Goal: Information Seeking & Learning: Check status

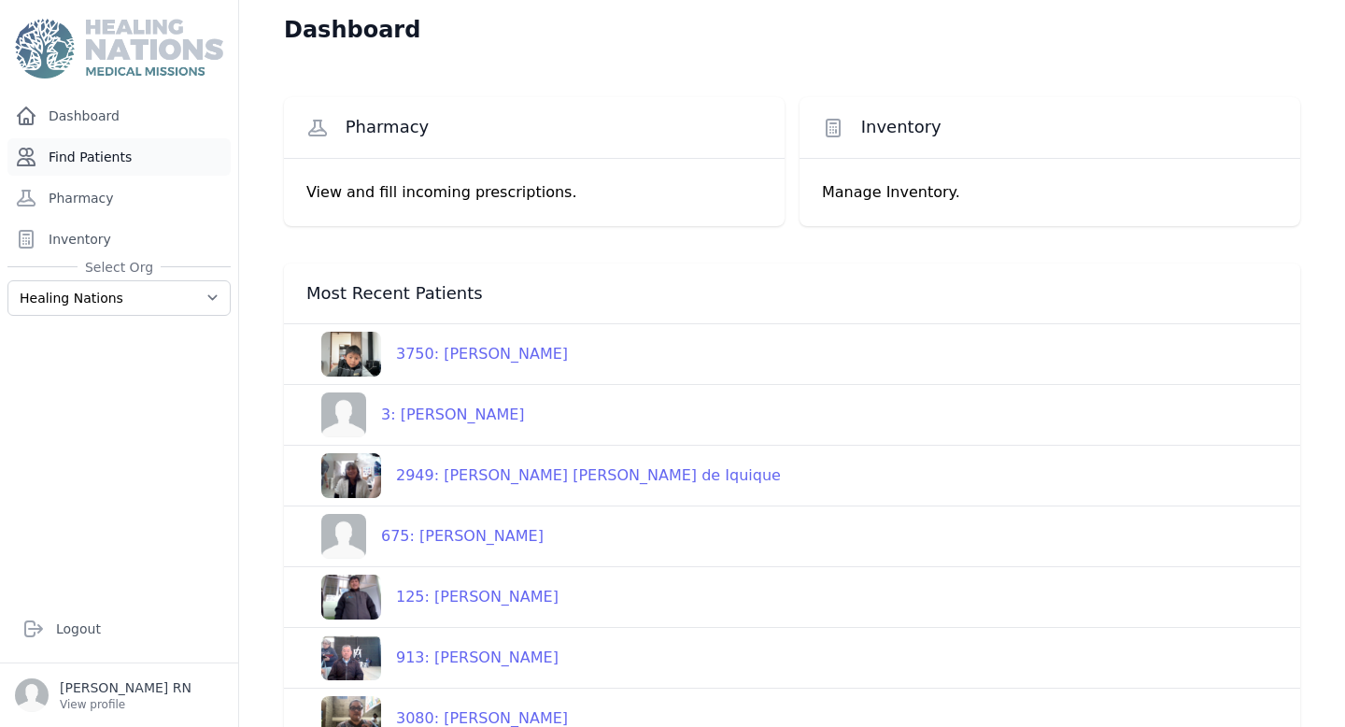
click at [126, 158] on link "Find Patients" at bounding box center [118, 156] width 223 height 37
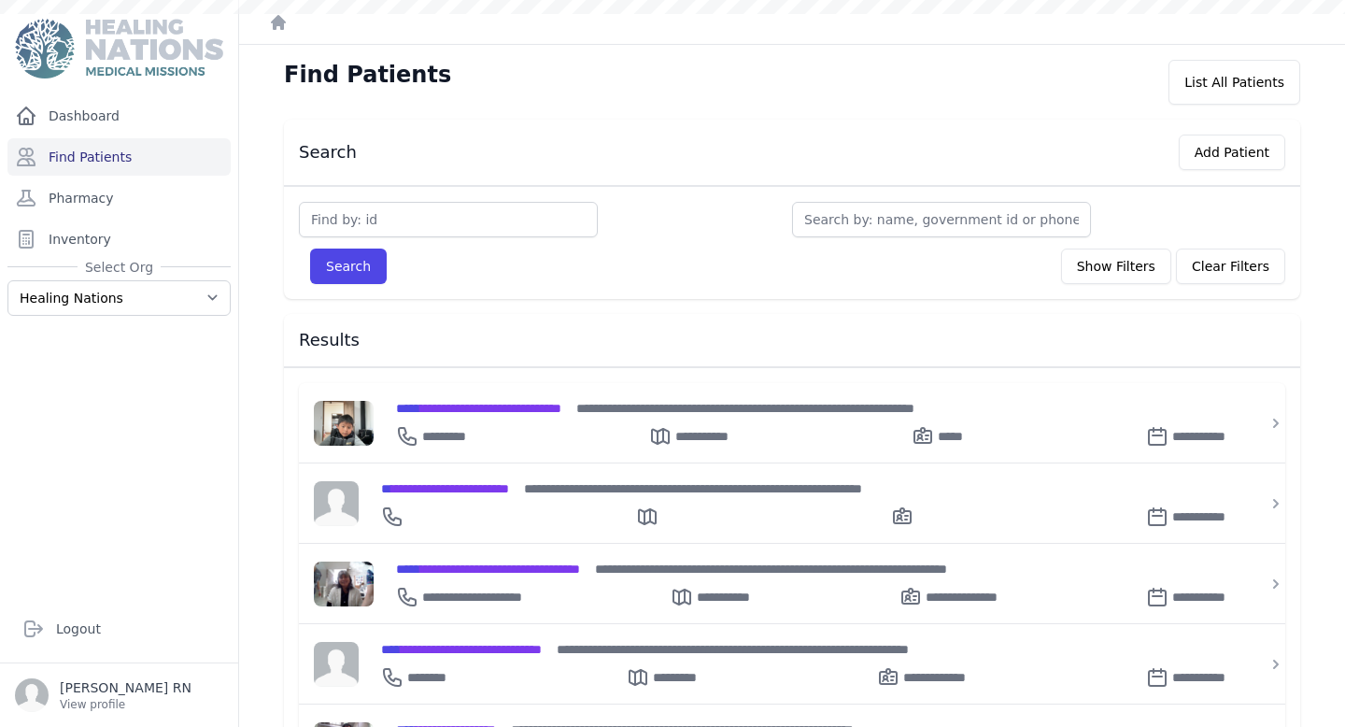
click at [377, 208] on input "text" at bounding box center [448, 219] width 299 height 35
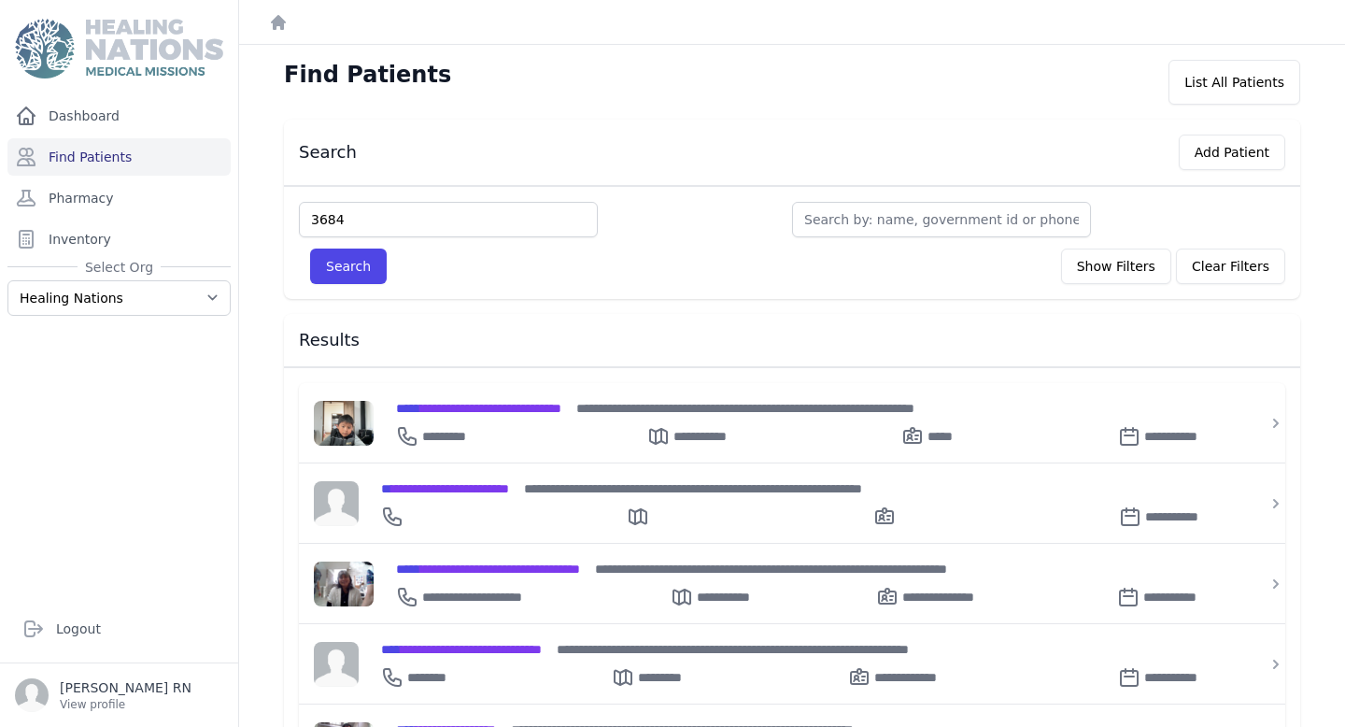
type input "3684"
click at [310, 248] on button "Search" at bounding box center [348, 265] width 77 height 35
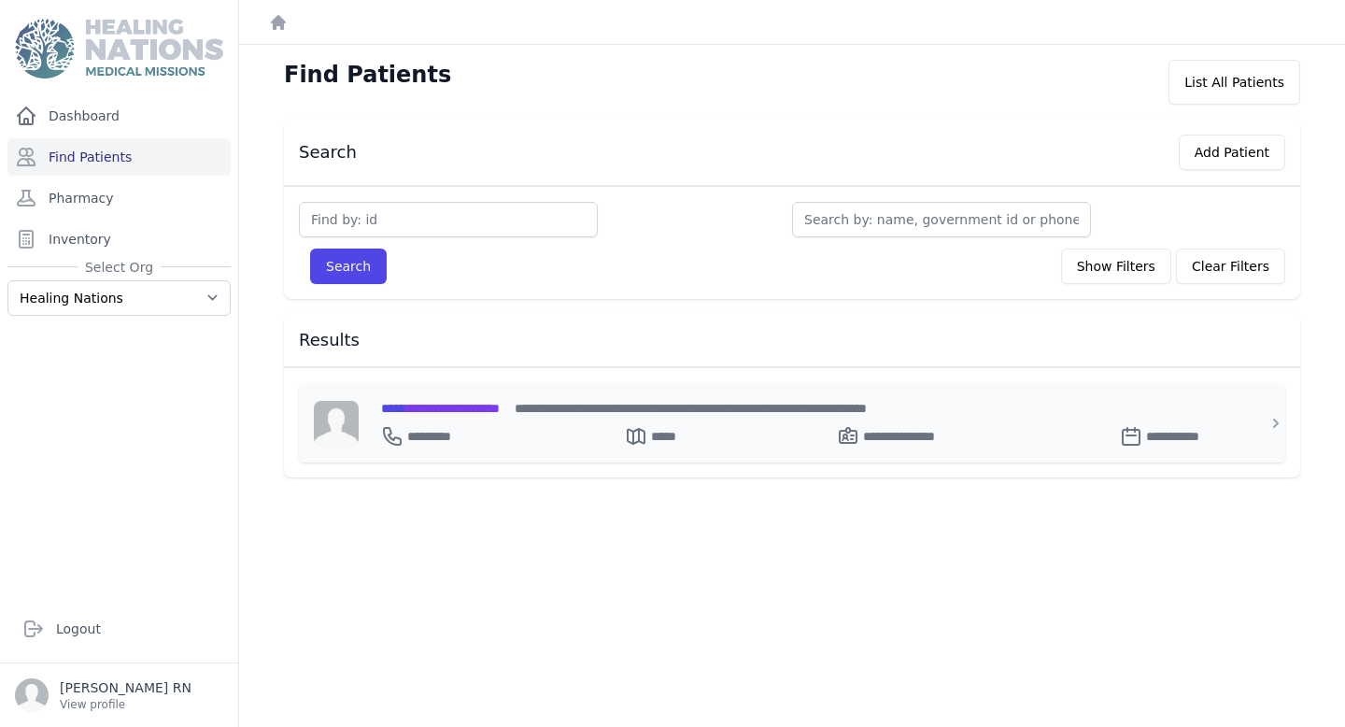
click at [451, 406] on span "**********" at bounding box center [440, 408] width 119 height 13
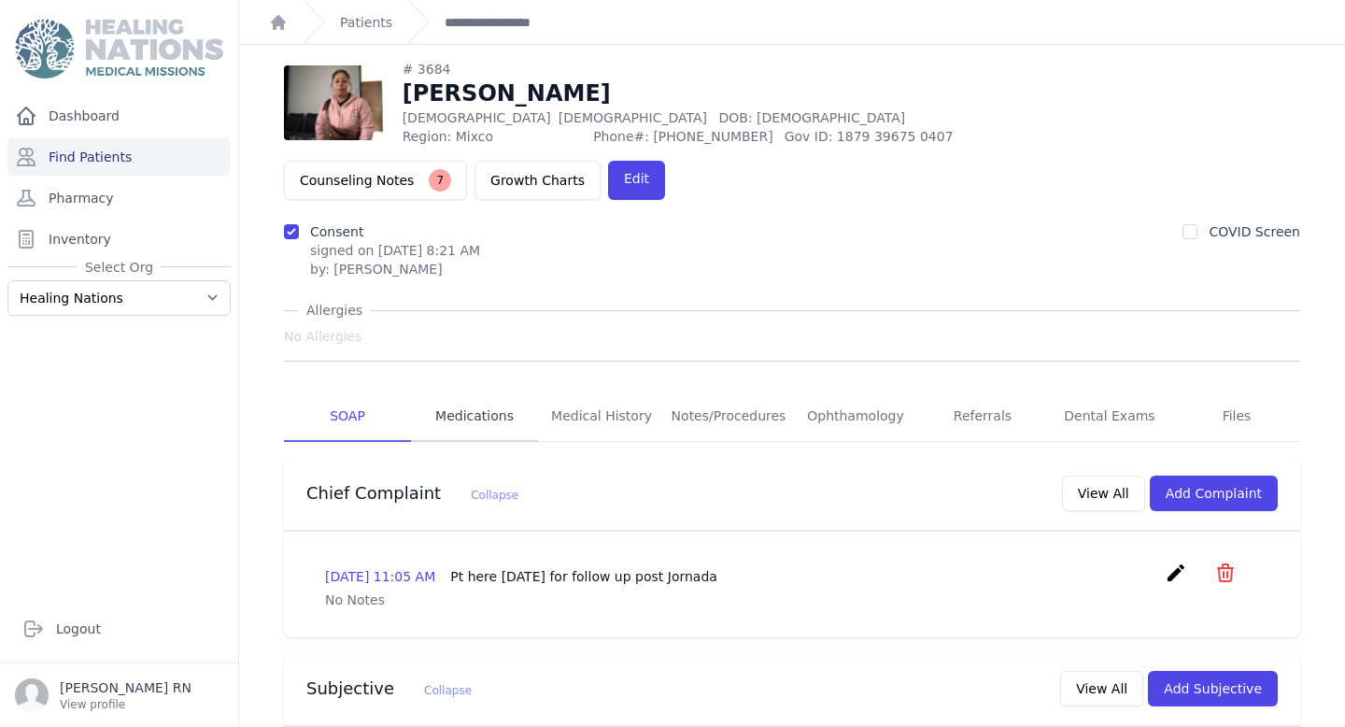
click at [461, 391] on link "Medications" at bounding box center [474, 416] width 127 height 50
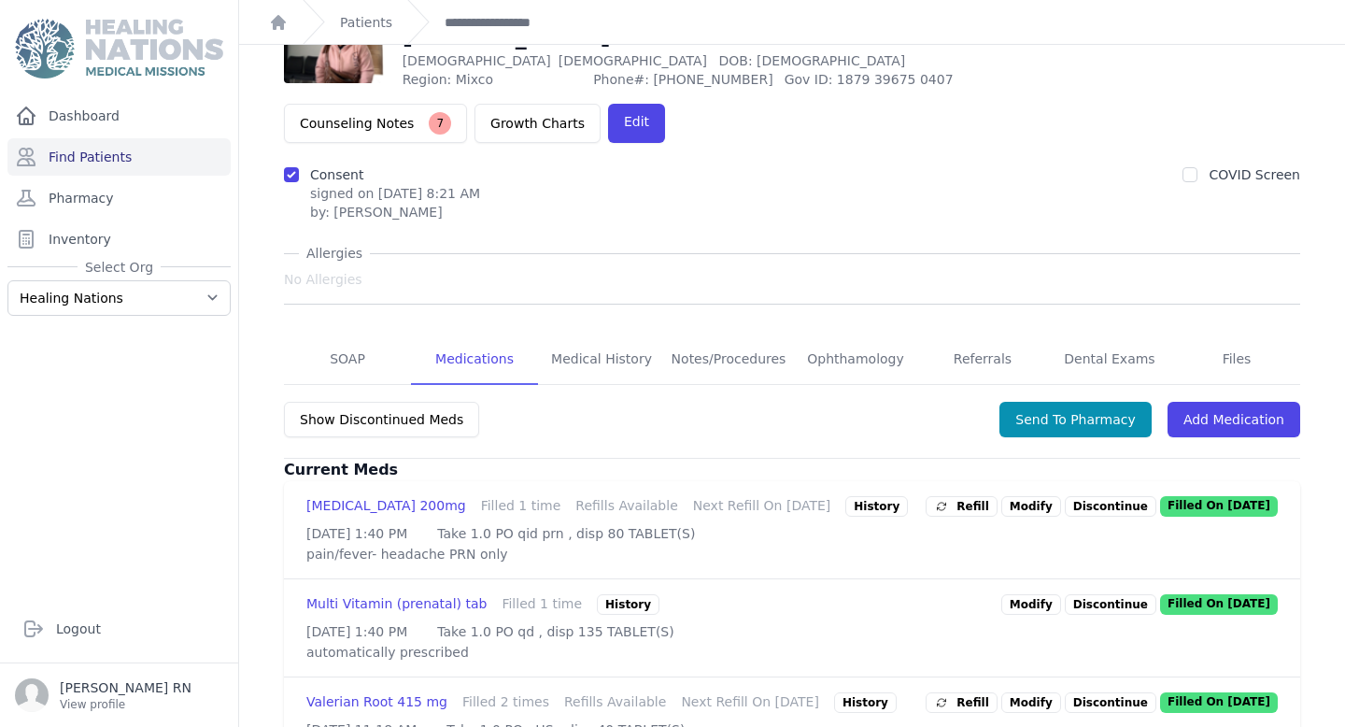
scroll to position [166, 0]
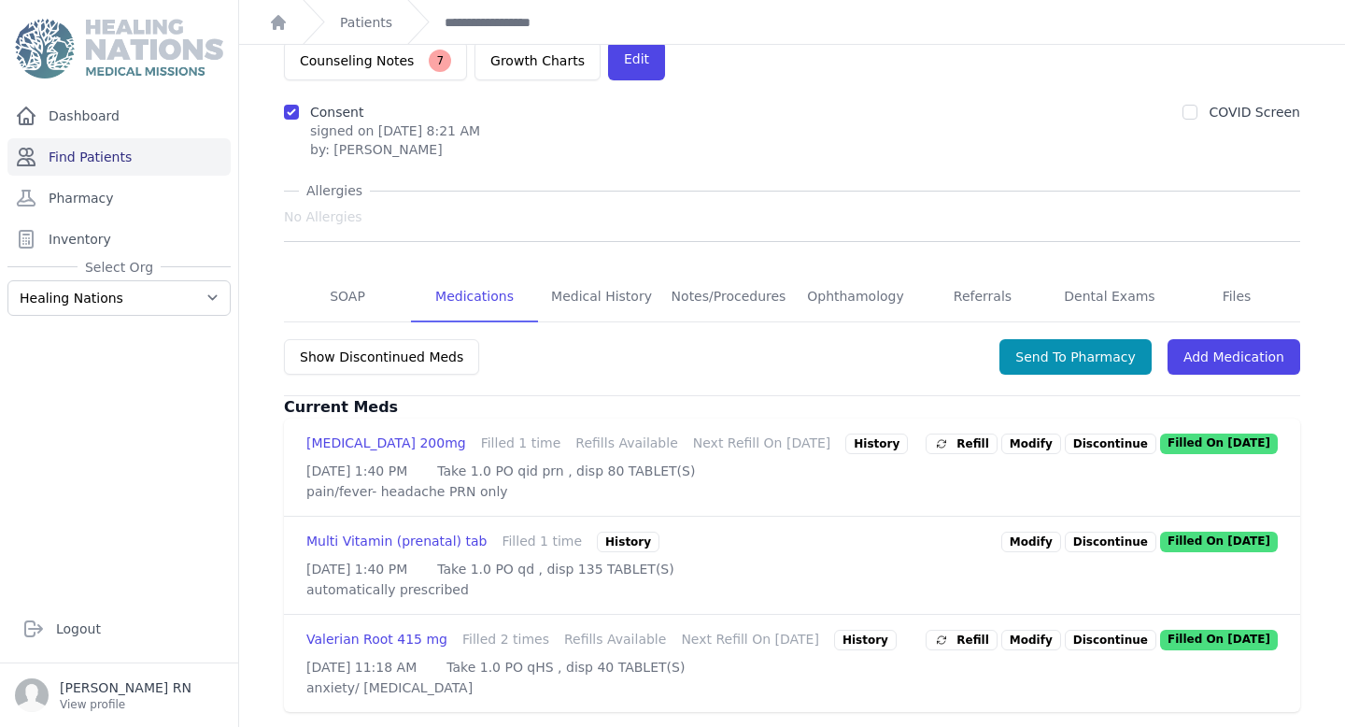
click at [202, 166] on link "Find Patients" at bounding box center [118, 156] width 223 height 37
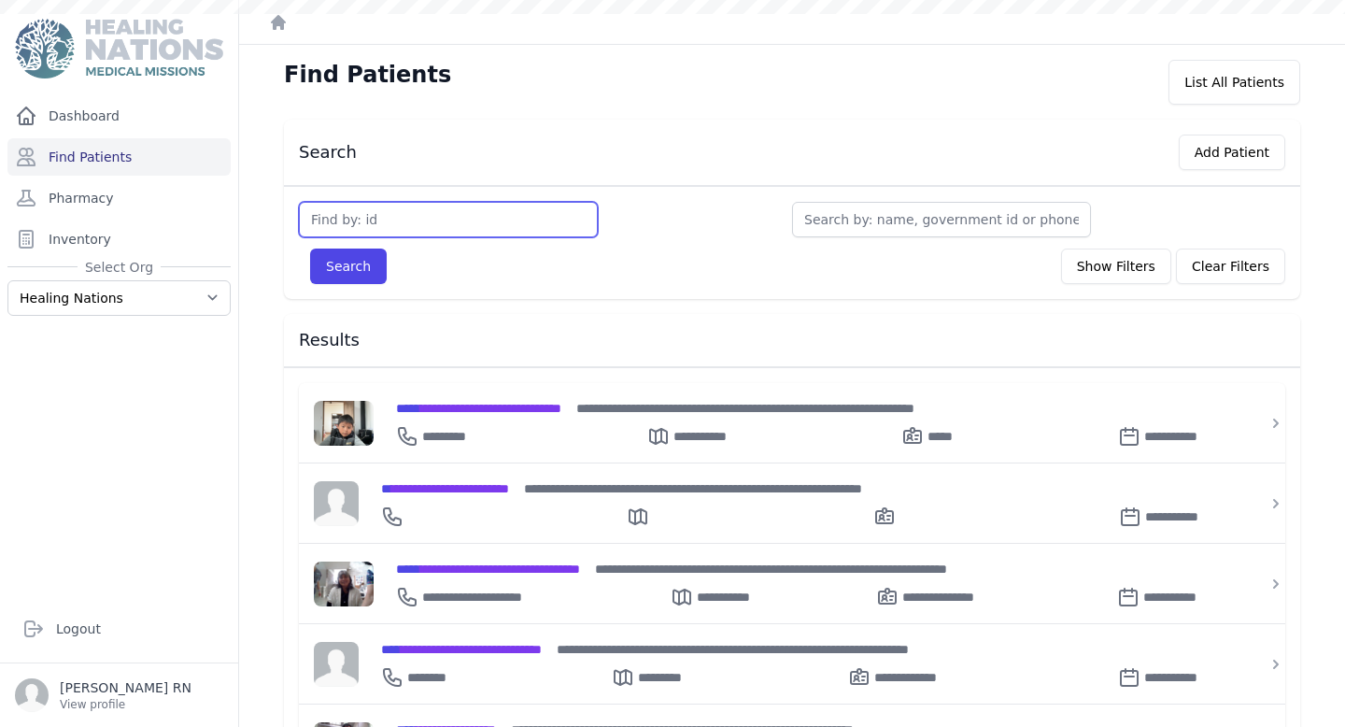
click at [384, 215] on input "text" at bounding box center [448, 219] width 299 height 35
type input "36"
type input "3692"
click at [310, 248] on button "Search" at bounding box center [348, 265] width 77 height 35
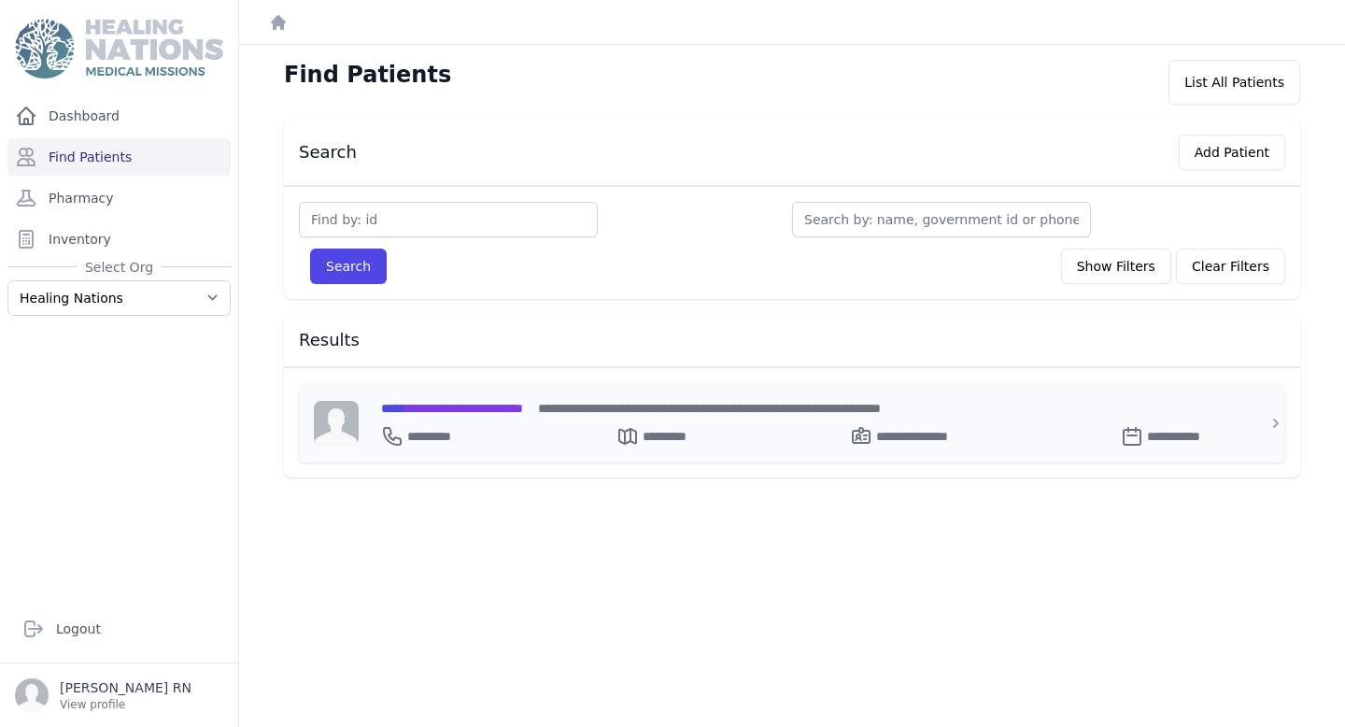
click at [418, 402] on span "**********" at bounding box center [452, 408] width 142 height 13
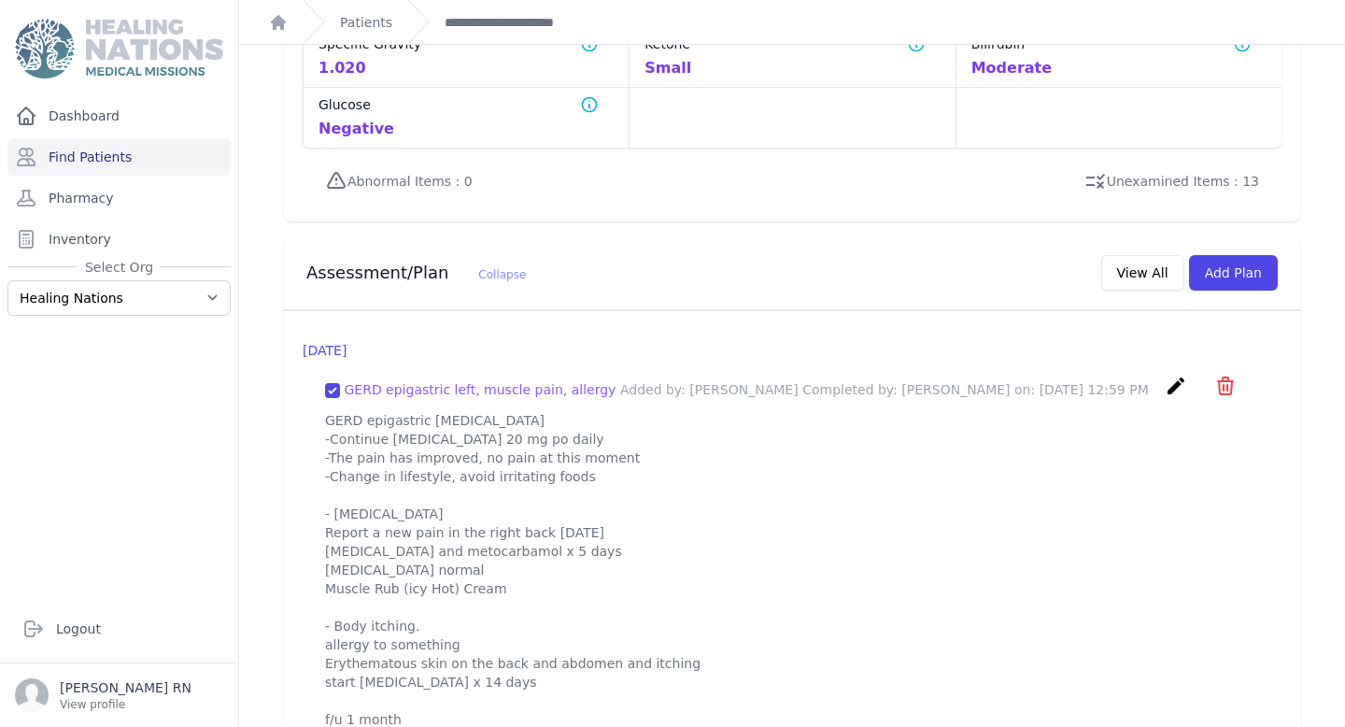
scroll to position [1677, 0]
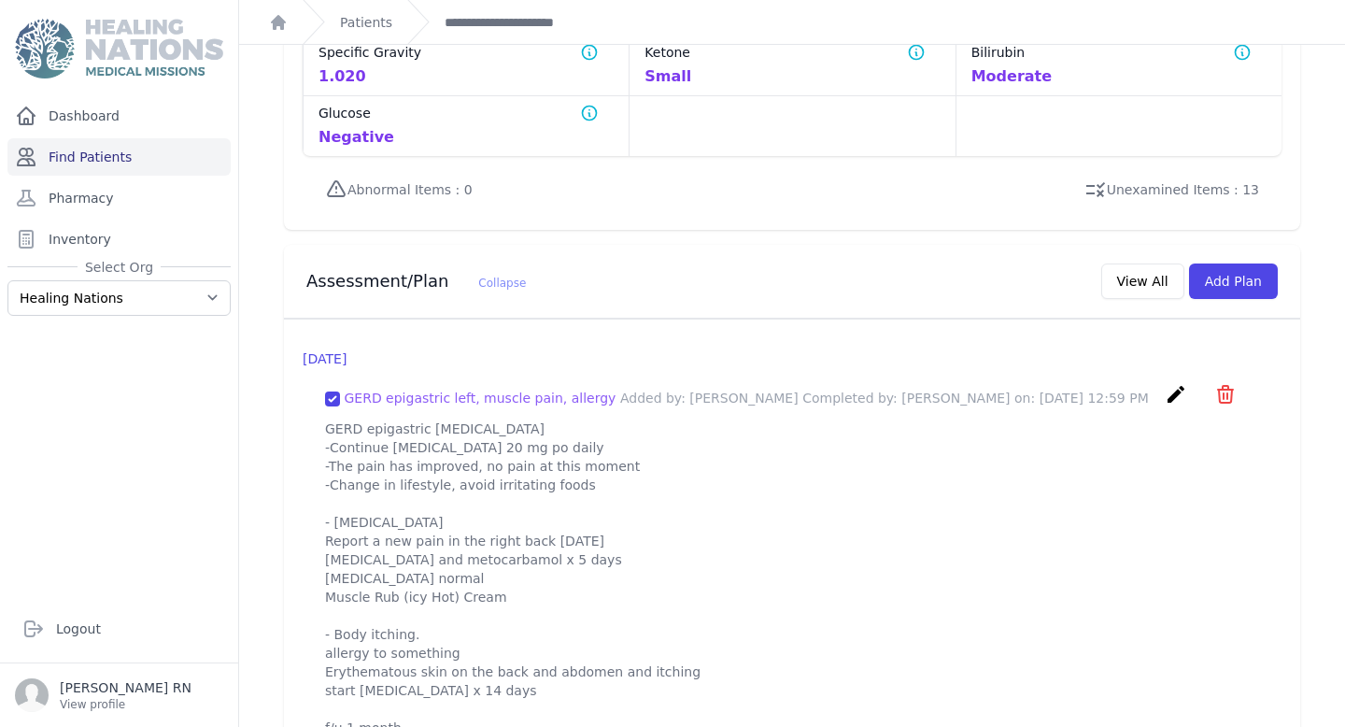
click at [140, 143] on link "Find Patients" at bounding box center [118, 156] width 223 height 37
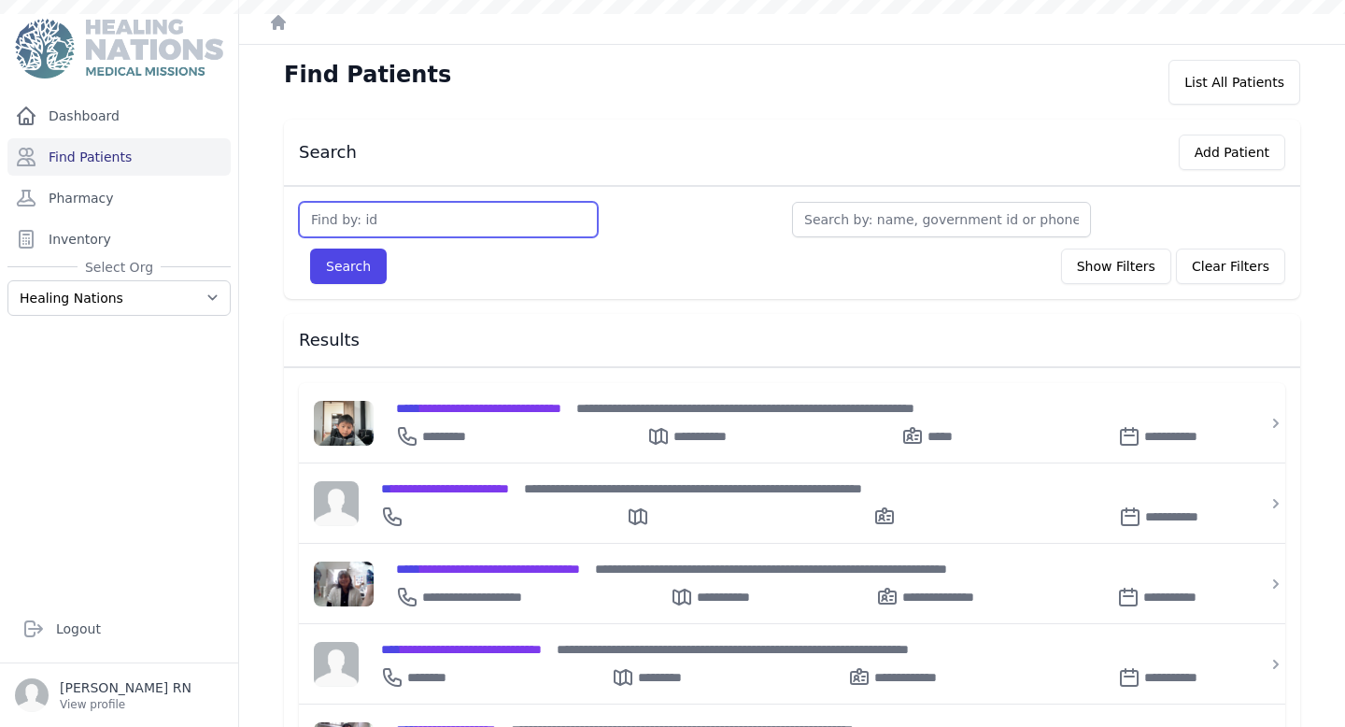
type input "2"
type input "2676"
click at [310, 248] on button "Search" at bounding box center [348, 265] width 77 height 35
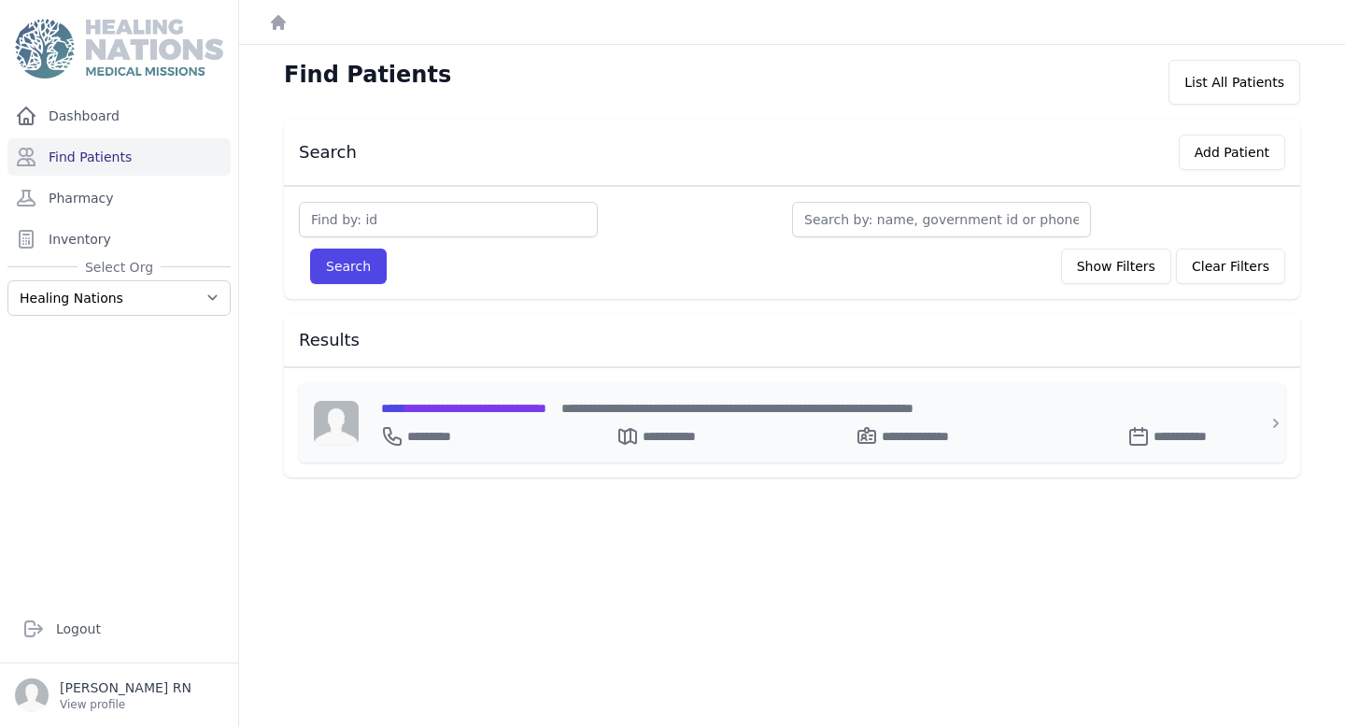
click at [463, 402] on span "**********" at bounding box center [463, 408] width 165 height 13
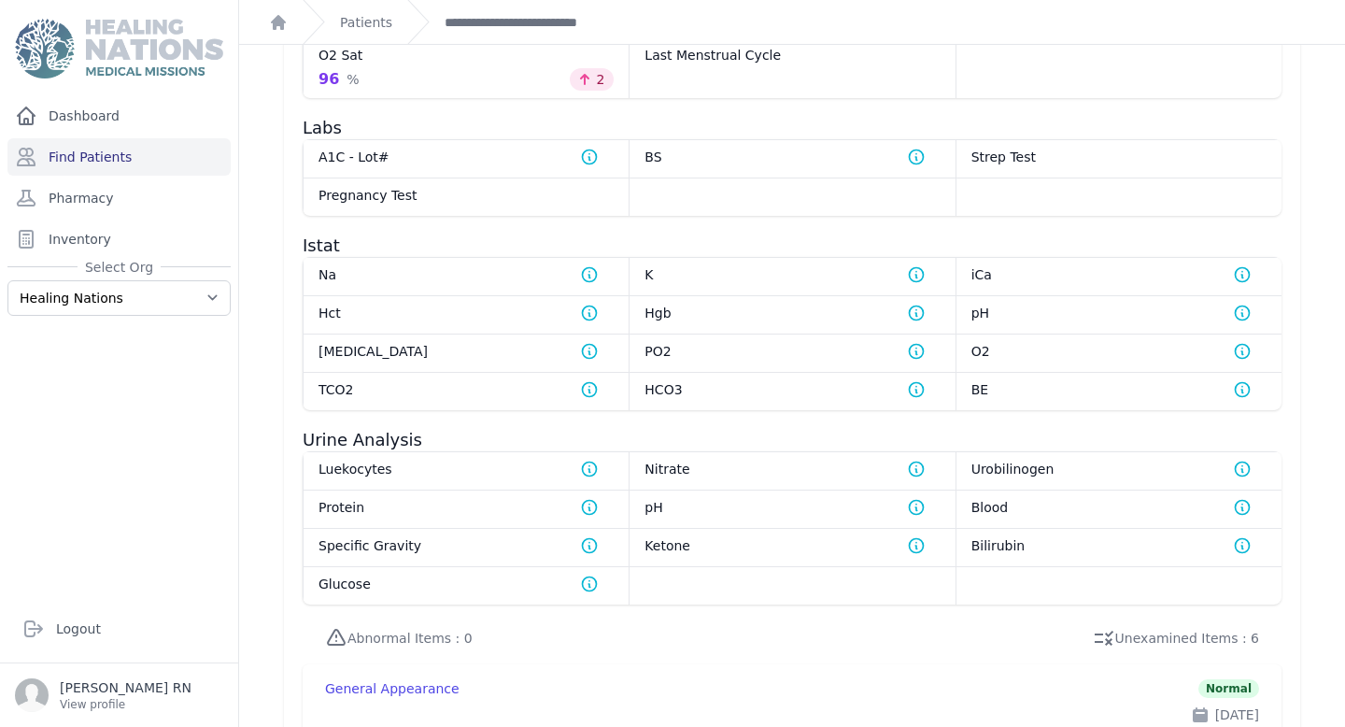
scroll to position [2237, 0]
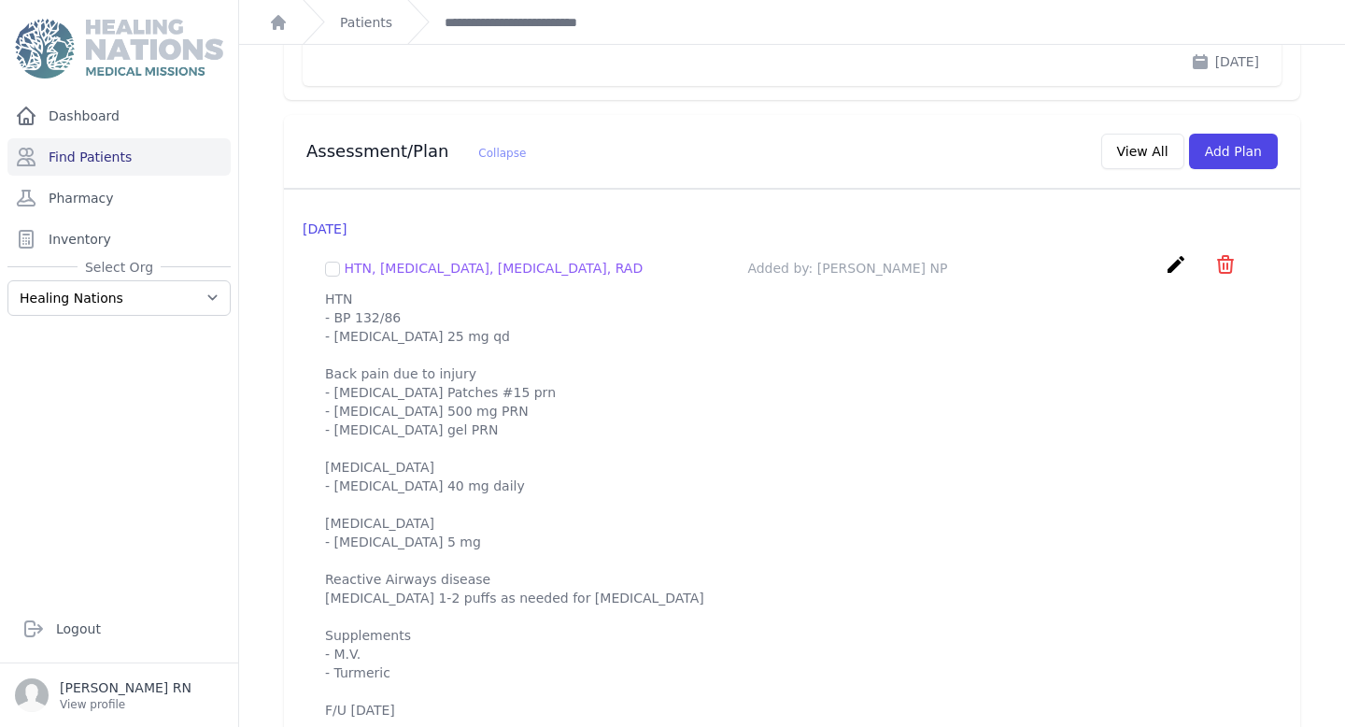
click at [186, 177] on div "Dashboard Find Patients Pharmacy Inventory Select Org Healing Nations Training …" at bounding box center [119, 338] width 238 height 483
click at [193, 138] on link "Find Patients" at bounding box center [118, 156] width 223 height 37
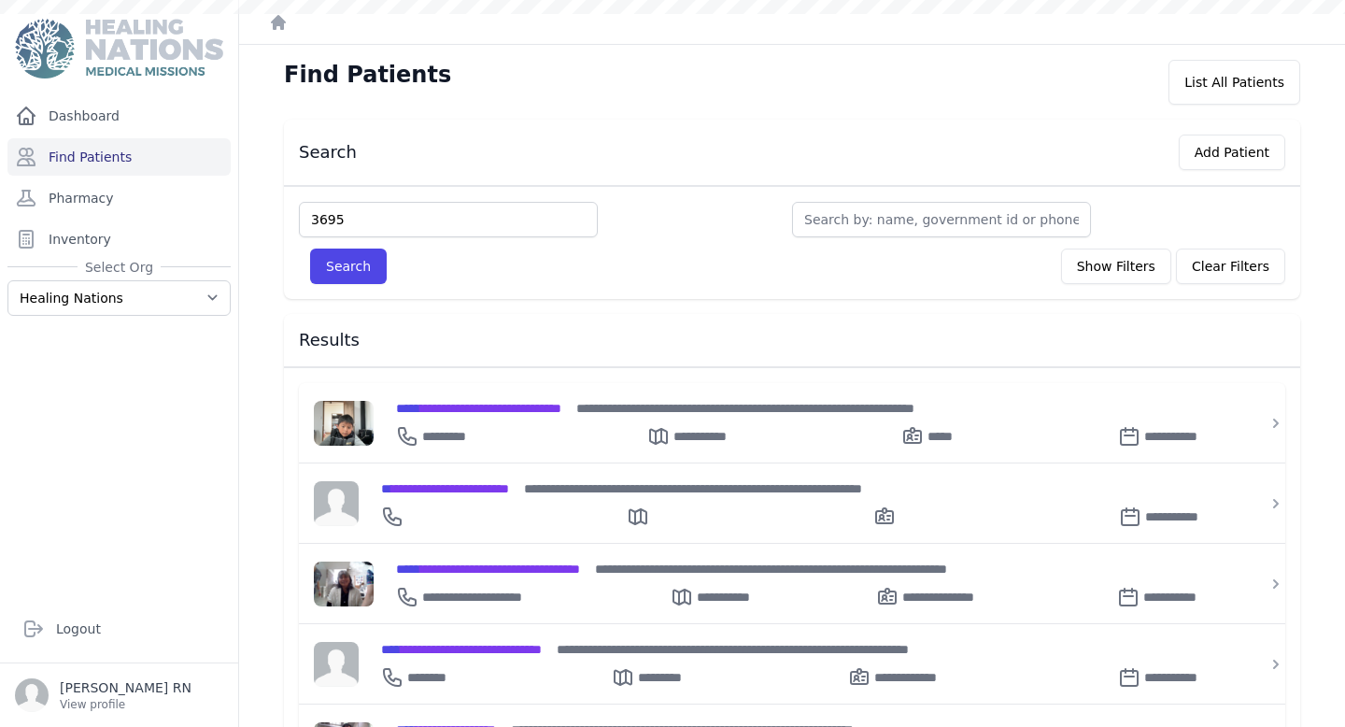
type input "3695"
click at [310, 248] on button "Search" at bounding box center [348, 265] width 77 height 35
click at [354, 255] on button "Search" at bounding box center [348, 265] width 77 height 35
click at [376, 207] on input "text" at bounding box center [448, 219] width 299 height 35
type input "3695"
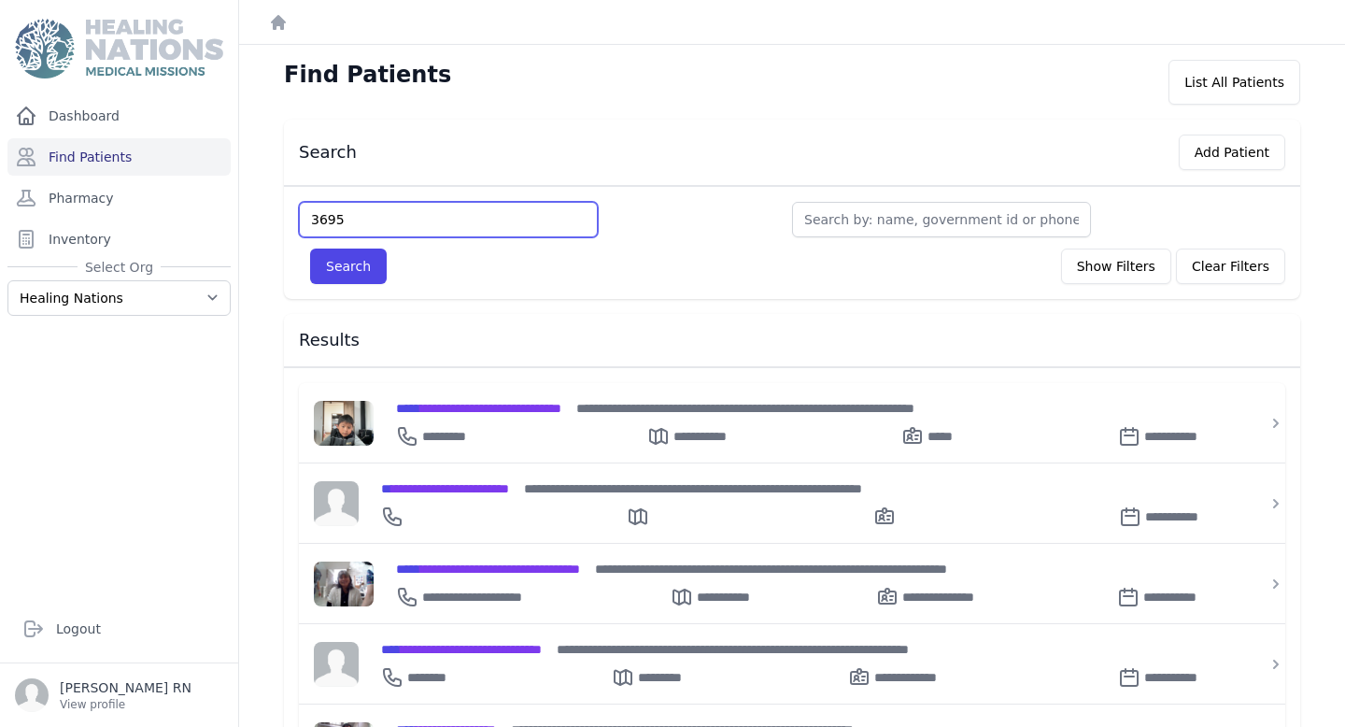
click at [310, 248] on button "Search" at bounding box center [348, 265] width 77 height 35
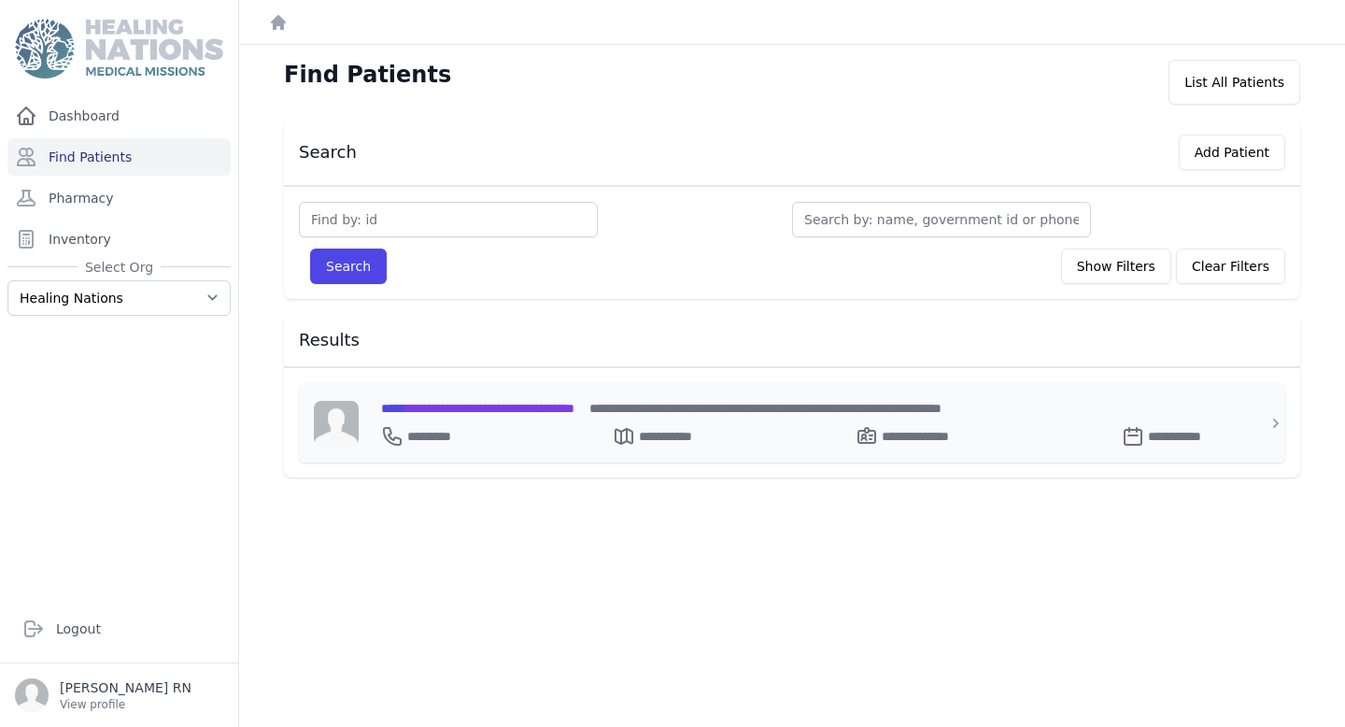
click at [462, 388] on div "**********" at bounding box center [803, 422] width 889 height 79
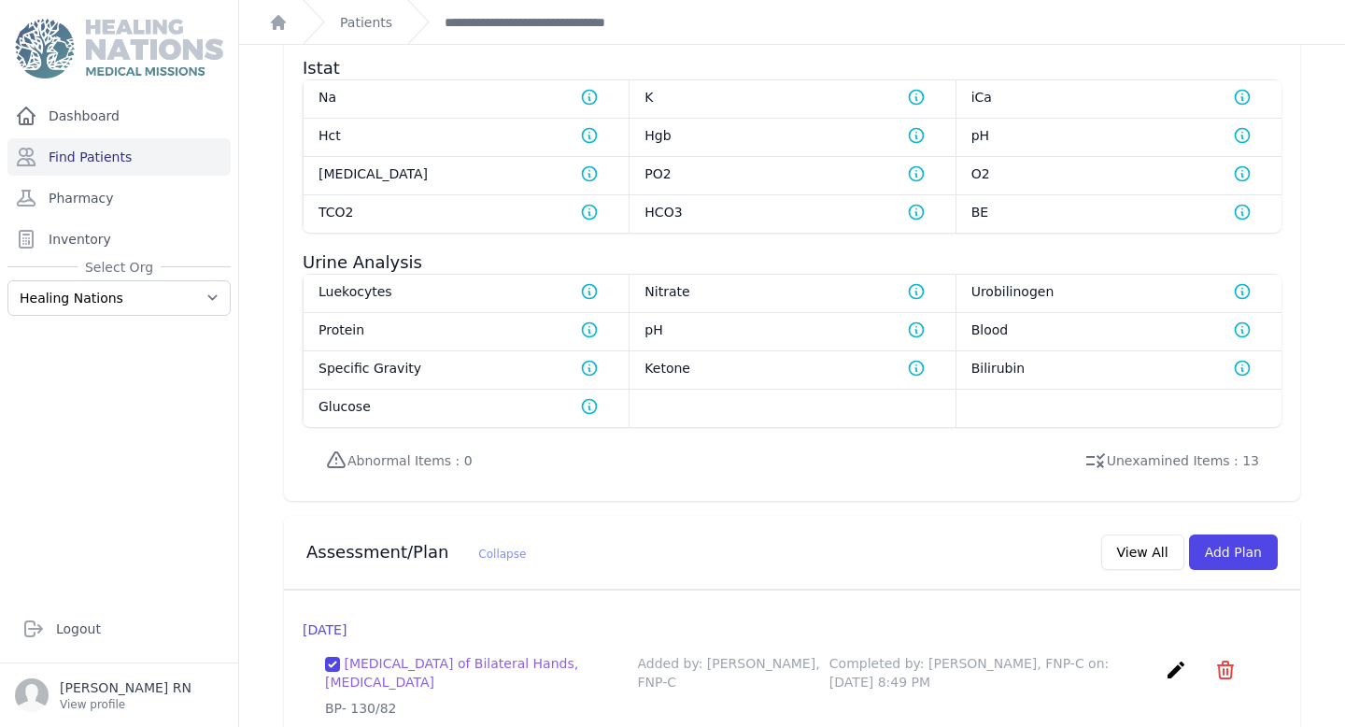
scroll to position [1512, 0]
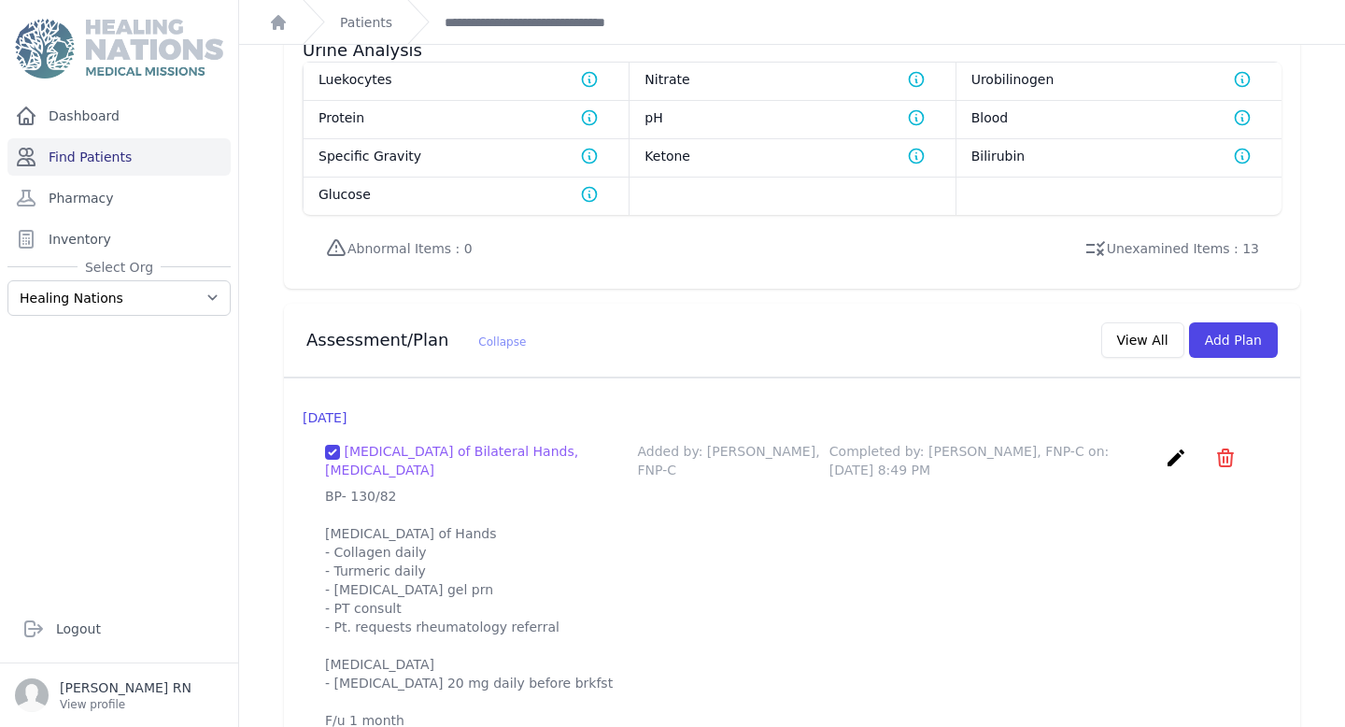
click at [73, 153] on link "Find Patients" at bounding box center [118, 156] width 223 height 37
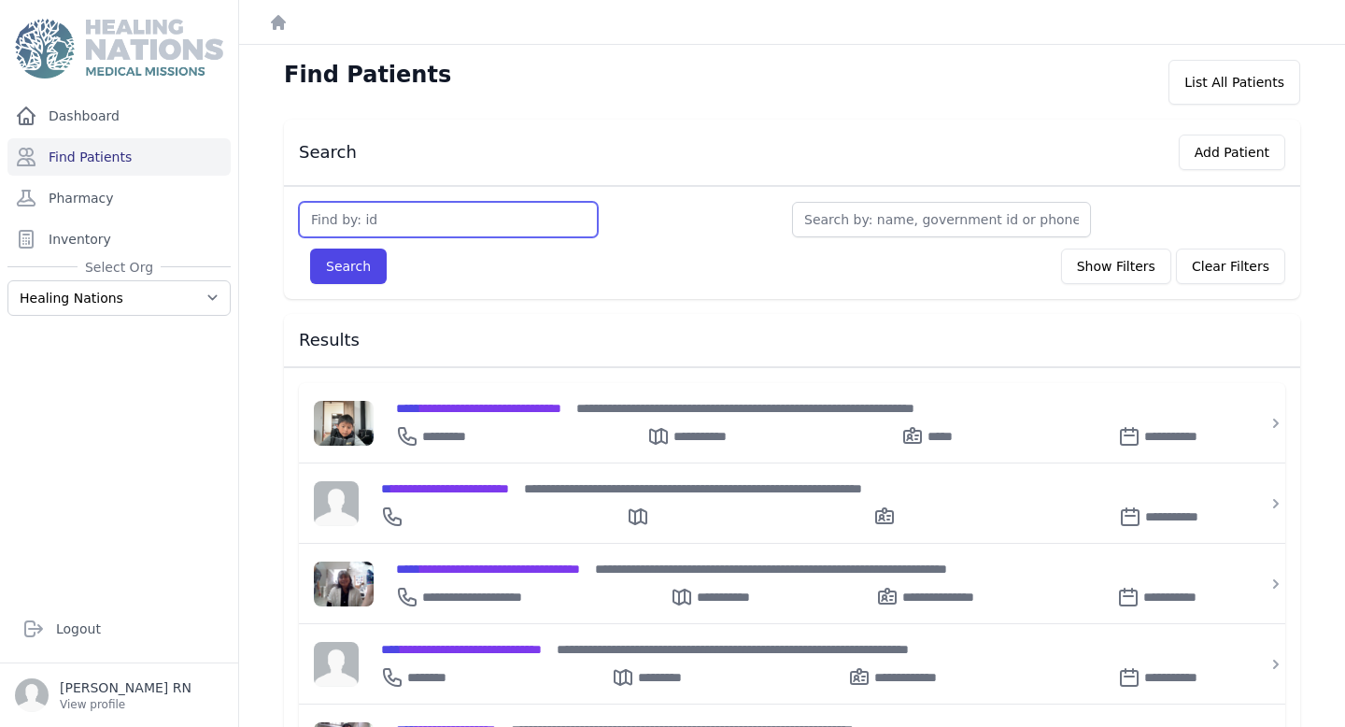
click at [333, 208] on input "text" at bounding box center [448, 219] width 299 height 35
type input "3760"
click at [310, 248] on button "Search" at bounding box center [348, 265] width 77 height 35
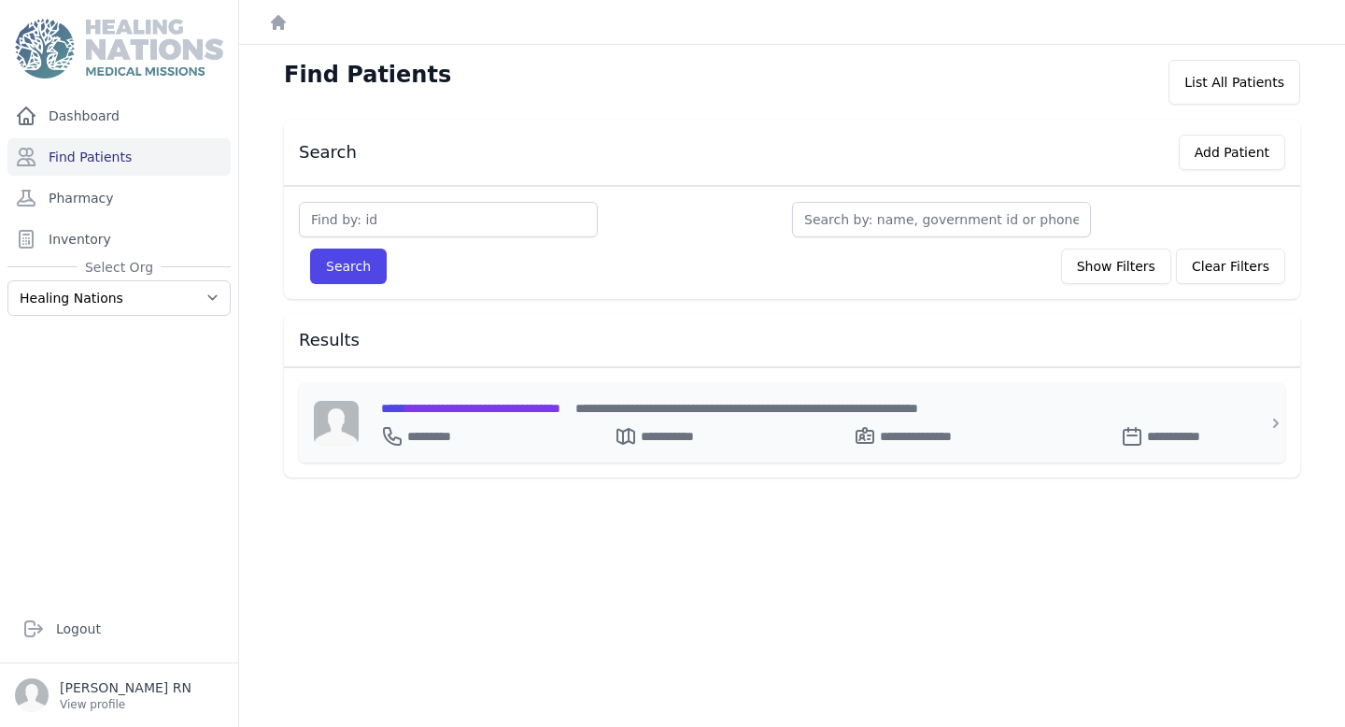
click at [441, 402] on span "**********" at bounding box center [470, 408] width 179 height 13
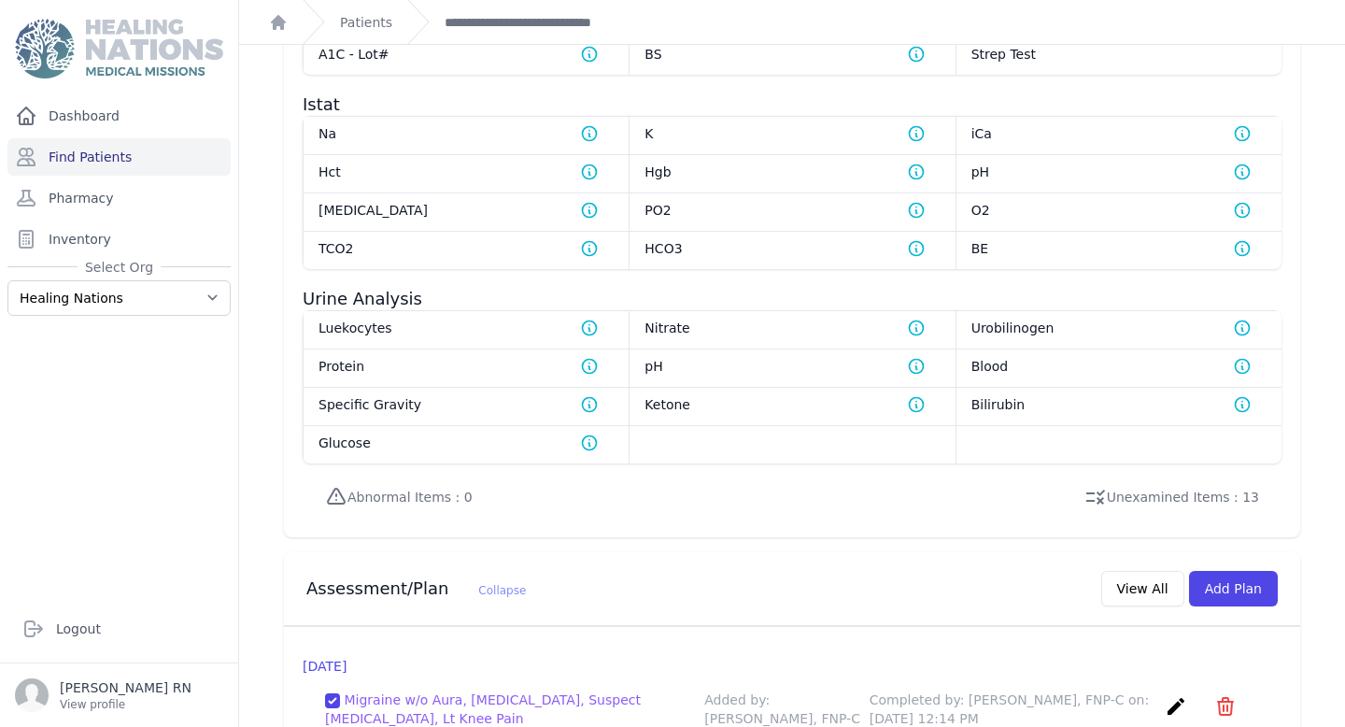
scroll to position [1670, 0]
